Goal: Submit feedback/report problem: Submit feedback/report problem

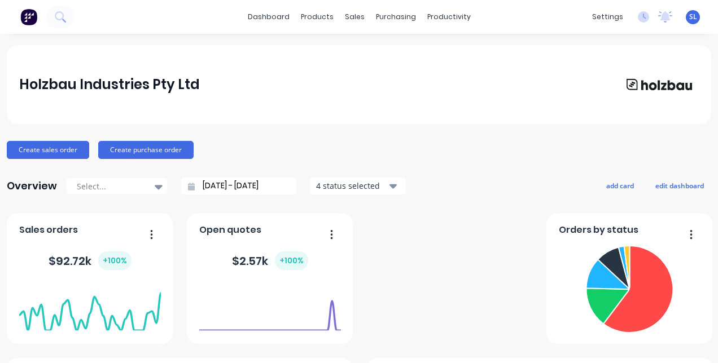
click at [689, 15] on span "SL" at bounding box center [693, 17] width 8 height 10
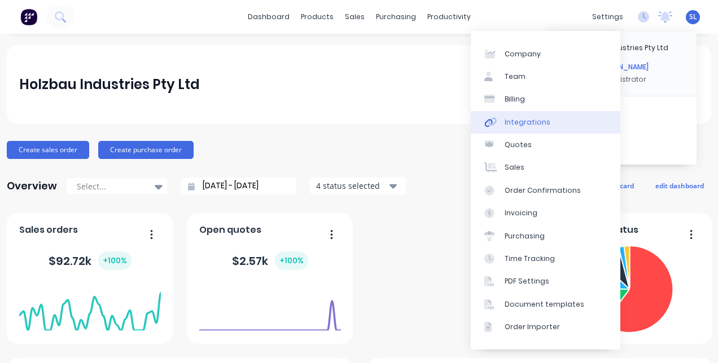
click at [561, 124] on link "Integrations" at bounding box center [546, 122] width 150 height 23
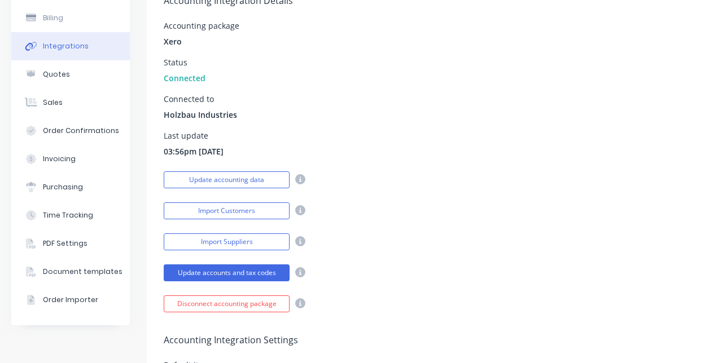
scroll to position [108, 0]
click at [272, 270] on button "Update accounts and tax codes" at bounding box center [227, 273] width 126 height 17
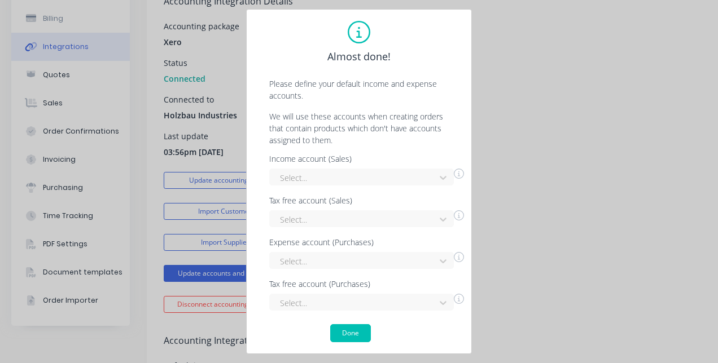
click at [551, 178] on div "Almost done! Please define your default income and expense accounts. We will us…" at bounding box center [359, 181] width 718 height 363
click at [448, 178] on icon at bounding box center [442, 177] width 11 height 11
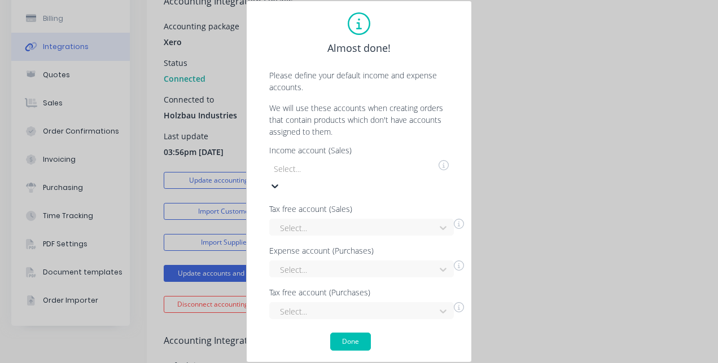
click at [278, 184] on icon at bounding box center [274, 186] width 7 height 4
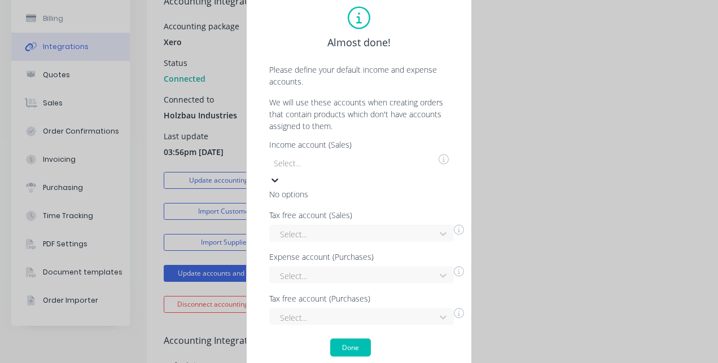
click at [278, 179] on icon at bounding box center [274, 181] width 7 height 4
click at [581, 140] on div "Almost done! Please define your default income and expense accounts. We will us…" at bounding box center [359, 181] width 718 height 363
click at [322, 170] on div at bounding box center [353, 163] width 162 height 14
type input "200"
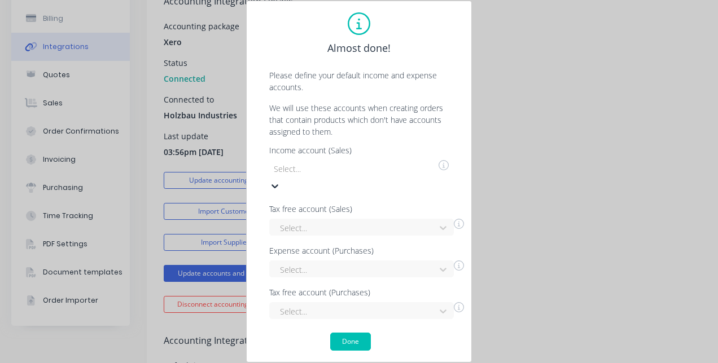
click at [333, 172] on div at bounding box center [353, 169] width 162 height 14
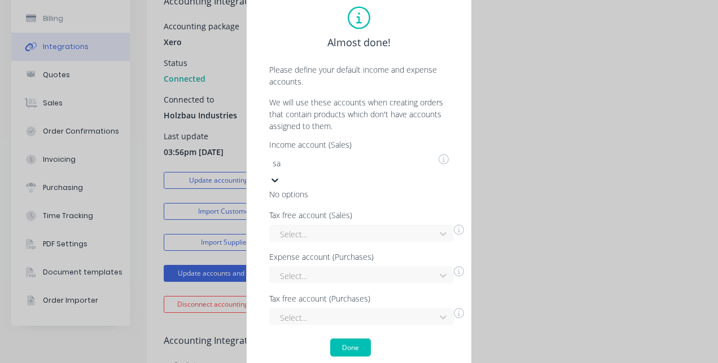
type input "s"
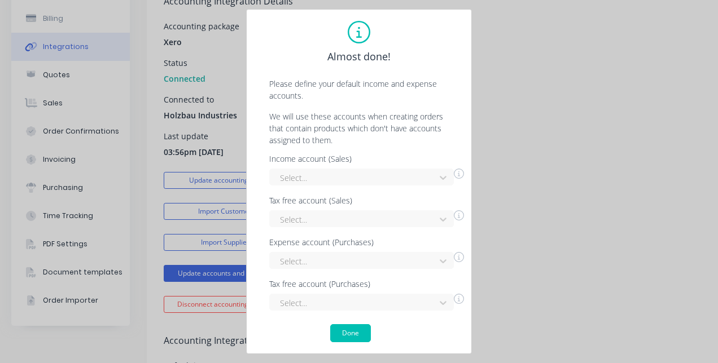
click at [533, 155] on div "Almost done! Please define your default income and expense accounts. We will us…" at bounding box center [359, 181] width 718 height 363
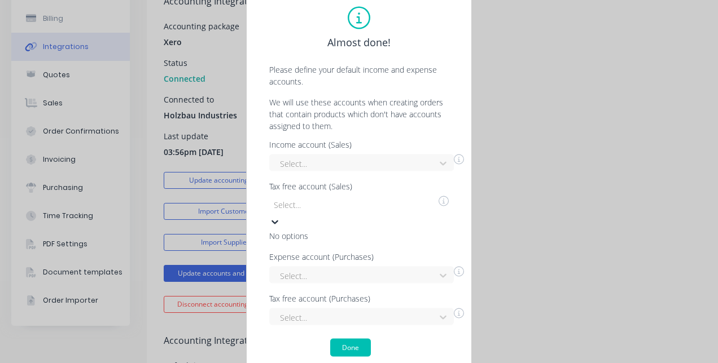
click at [280, 218] on icon at bounding box center [274, 222] width 11 height 11
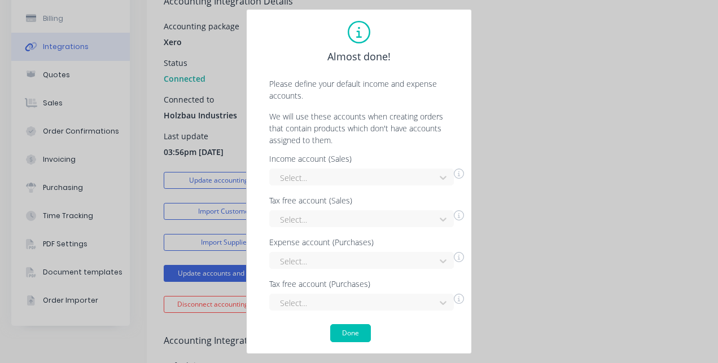
click at [504, 238] on div "Almost done! Please define your default income and expense accounts. We will us…" at bounding box center [359, 181] width 718 height 363
click at [535, 221] on div "Almost done! Please define your default income and expense accounts. We will us…" at bounding box center [359, 181] width 718 height 363
drag, startPoint x: 581, startPoint y: 84, endPoint x: 526, endPoint y: 300, distance: 222.8
click at [526, 300] on div "Almost done! Please define your default income and expense accounts. We will us…" at bounding box center [359, 181] width 718 height 363
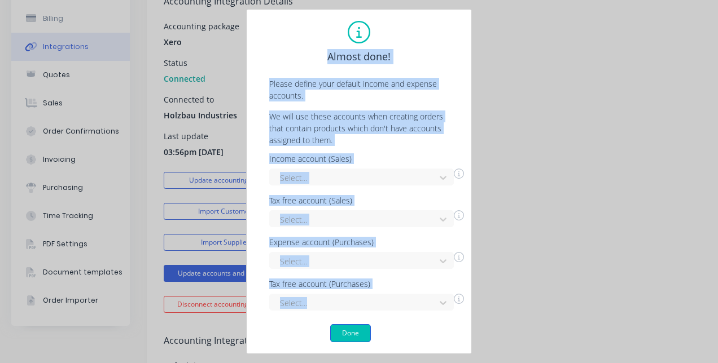
drag, startPoint x: 526, startPoint y: 300, endPoint x: 351, endPoint y: 336, distance: 178.6
click at [351, 336] on div "Almost done! Please define your default income and expense accounts. We will us…" at bounding box center [359, 181] width 718 height 363
click at [351, 336] on button "Done" at bounding box center [350, 333] width 41 height 18
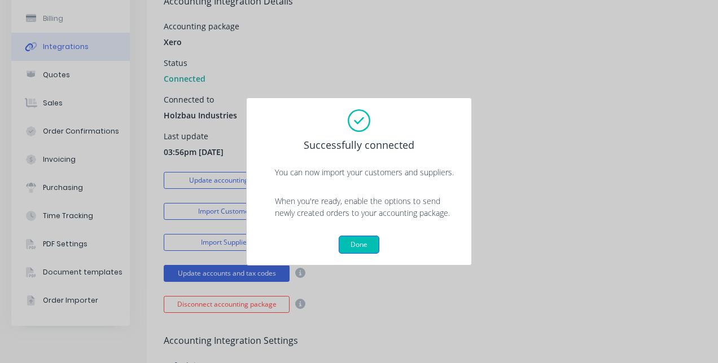
click at [371, 238] on button "Done" at bounding box center [359, 245] width 41 height 18
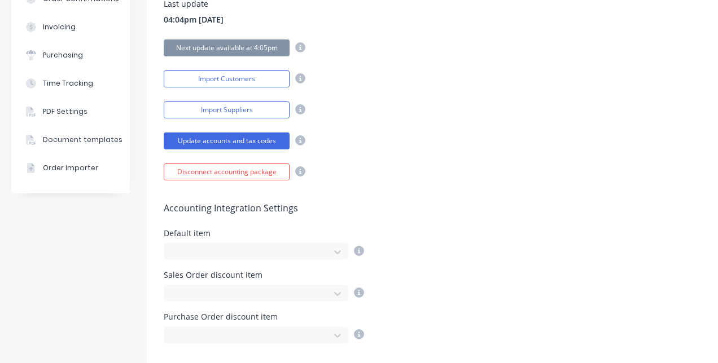
scroll to position [240, 0]
click at [263, 138] on button "Update accounts and tax codes" at bounding box center [227, 141] width 126 height 17
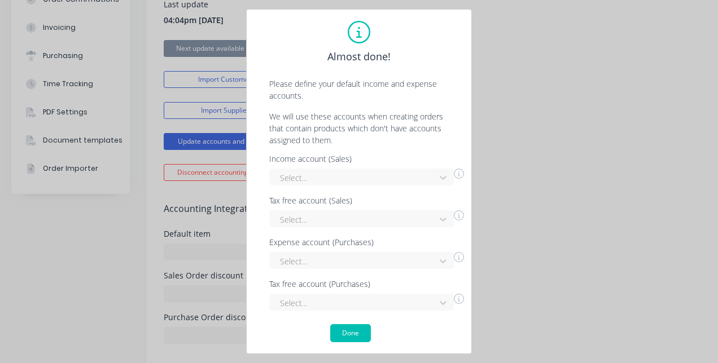
click at [634, 194] on div "Almost done! Please define your default income and expense accounts. We will us…" at bounding box center [359, 181] width 718 height 363
click at [363, 329] on button "Done" at bounding box center [350, 333] width 41 height 18
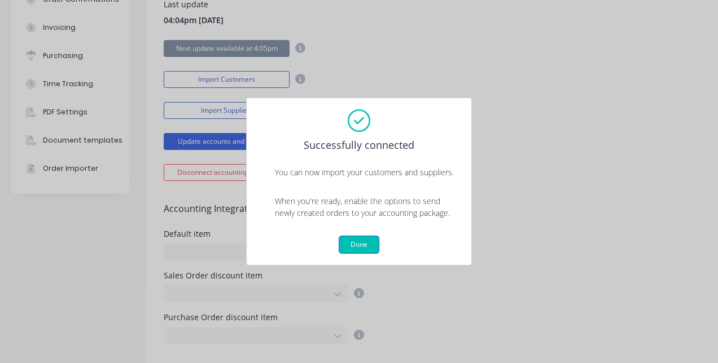
drag, startPoint x: 373, startPoint y: 255, endPoint x: 367, endPoint y: 246, distance: 11.3
click at [367, 246] on div "Successfully connected You can now import your customers and suppliers. When yo…" at bounding box center [359, 182] width 226 height 168
click at [367, 246] on button "Done" at bounding box center [359, 245] width 41 height 18
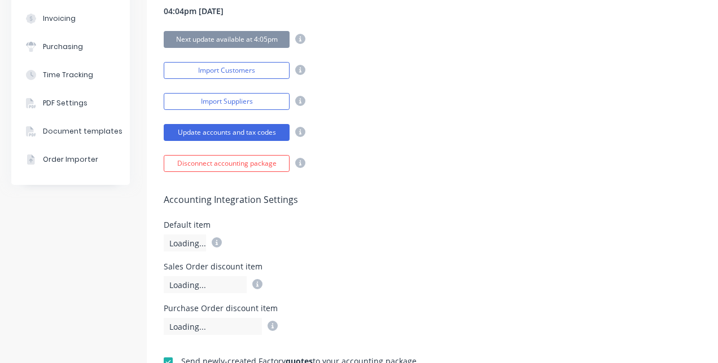
scroll to position [250, 0]
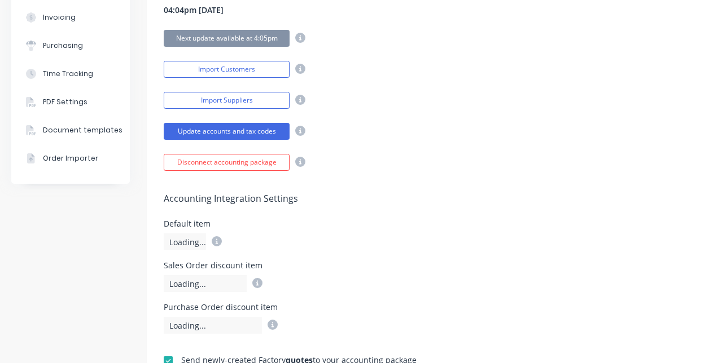
click at [300, 153] on div "Disconnect accounting package" at bounding box center [235, 161] width 142 height 20
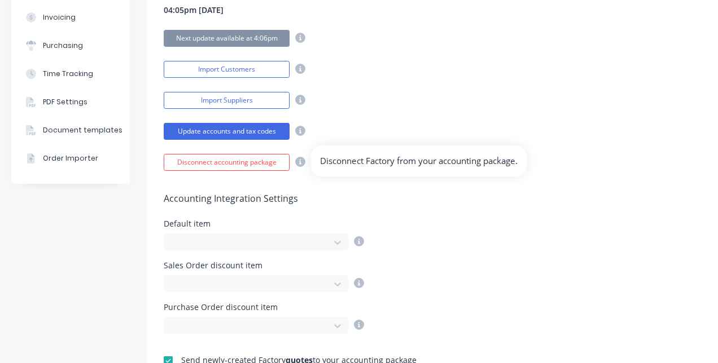
click at [300, 159] on icon at bounding box center [300, 162] width 10 height 10
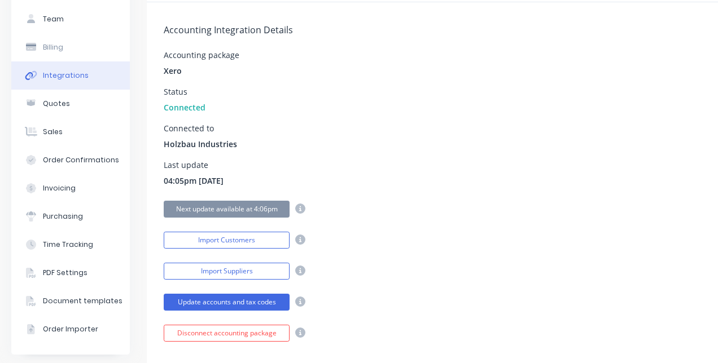
scroll to position [0, 0]
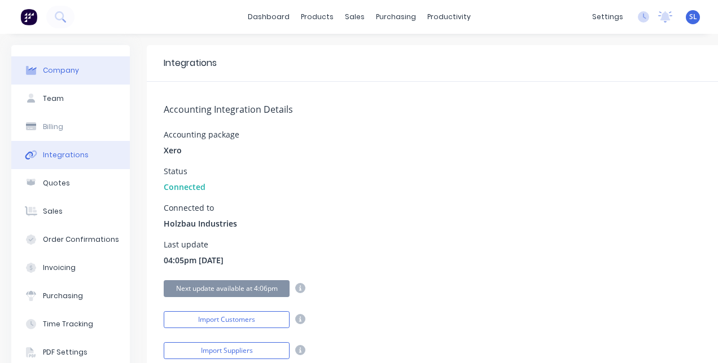
click at [59, 67] on div "Company" at bounding box center [61, 70] width 36 height 10
select select "AU"
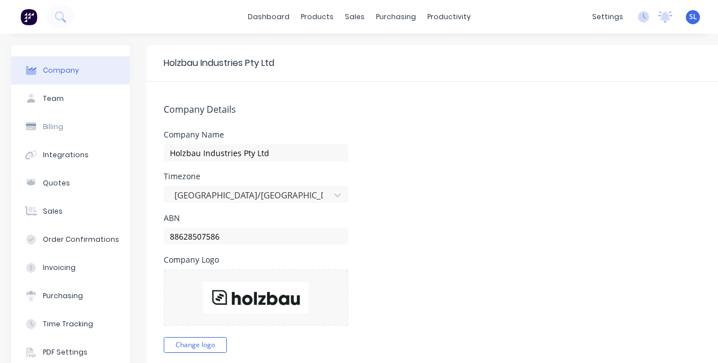
select select "AU"
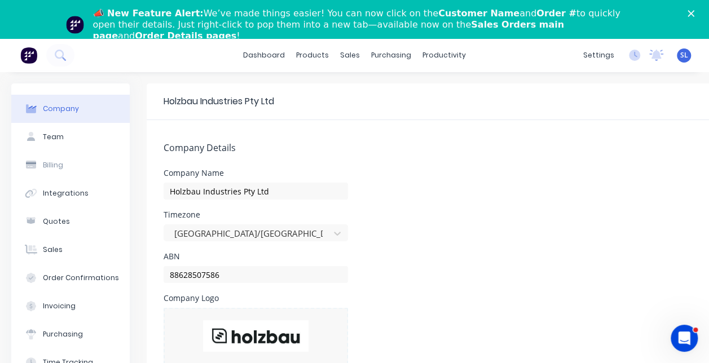
click at [685, 327] on div "Open Intercom Messenger" at bounding box center [684, 338] width 37 height 37
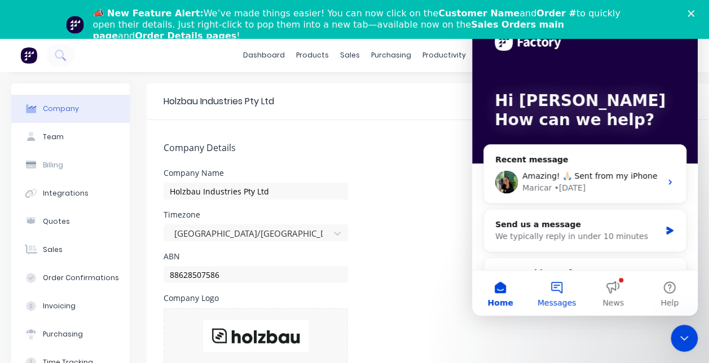
click at [553, 283] on button "Messages" at bounding box center [557, 293] width 56 height 45
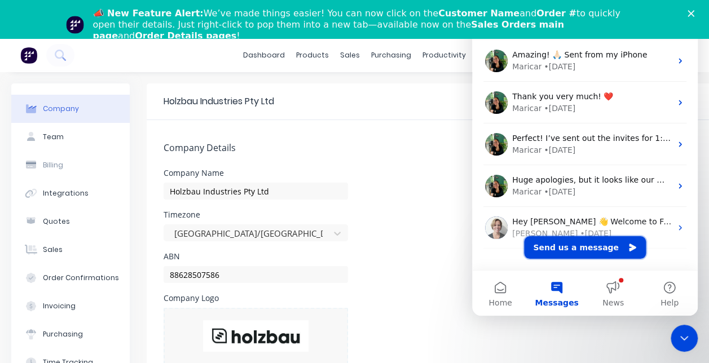
click at [596, 246] on button "Send us a message" at bounding box center [585, 247] width 122 height 23
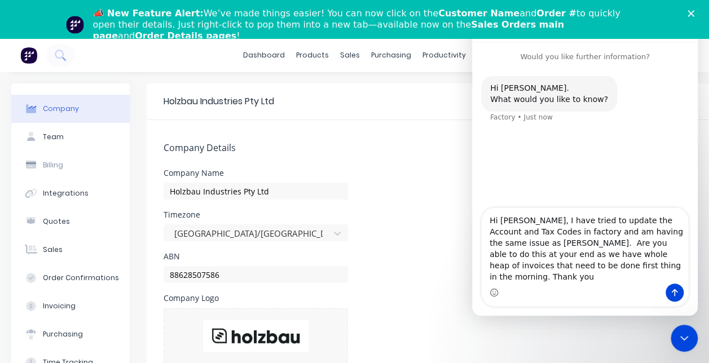
type textarea "Hi Maricar, I have tried to update the Account and Tax Codes in factory and am …"
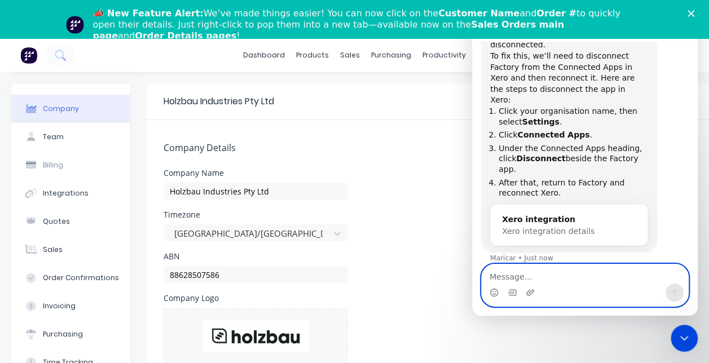
scroll to position [544, 0]
